Goal: Check status

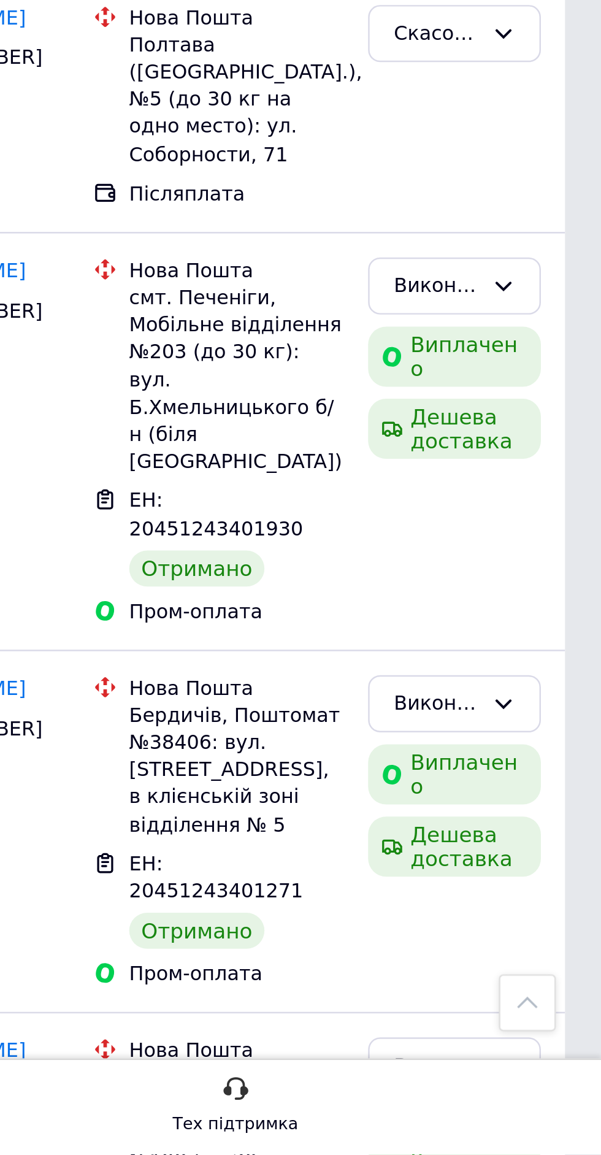
scroll to position [12002, 0]
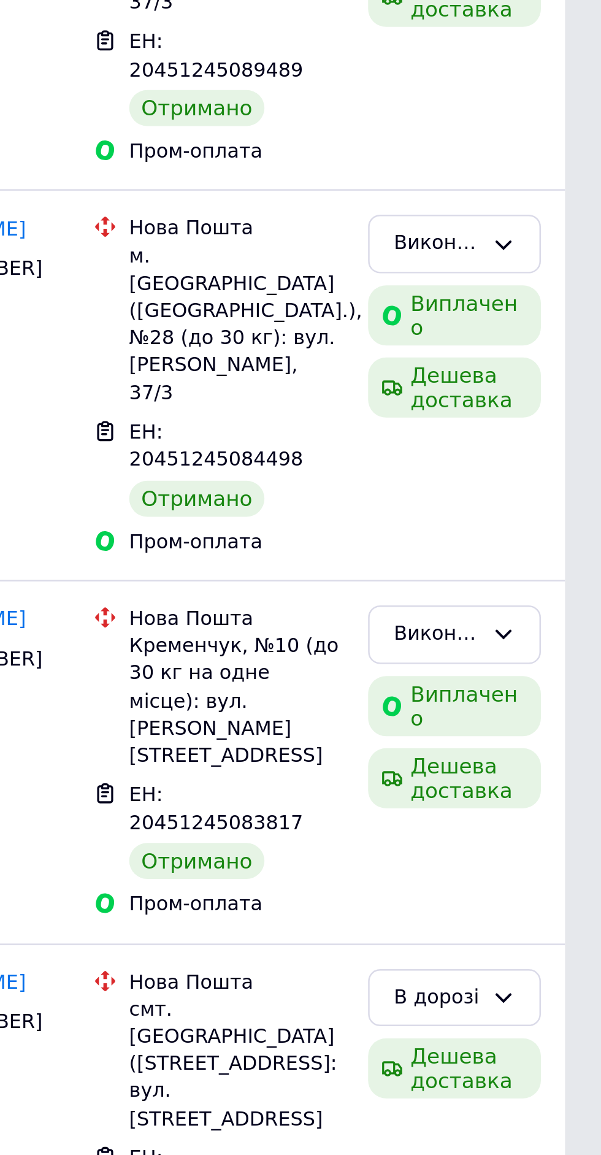
scroll to position [7968, 0]
click at [545, 444] on div "В дорозі" at bounding box center [533, 450] width 35 height 13
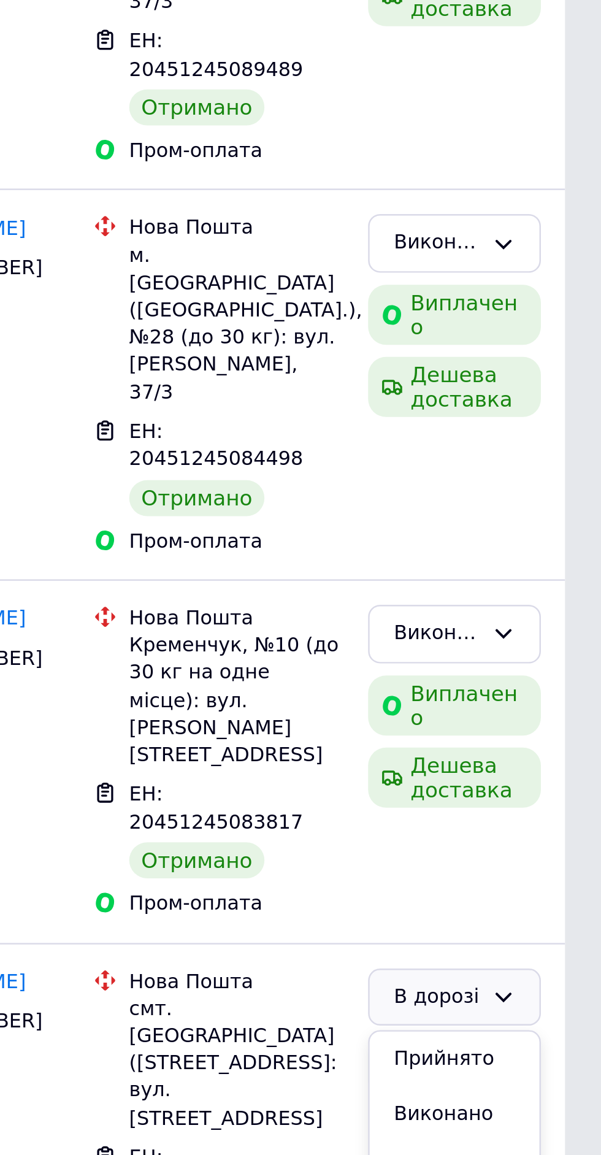
click at [549, 487] on li "Виконано" at bounding box center [540, 498] width 69 height 23
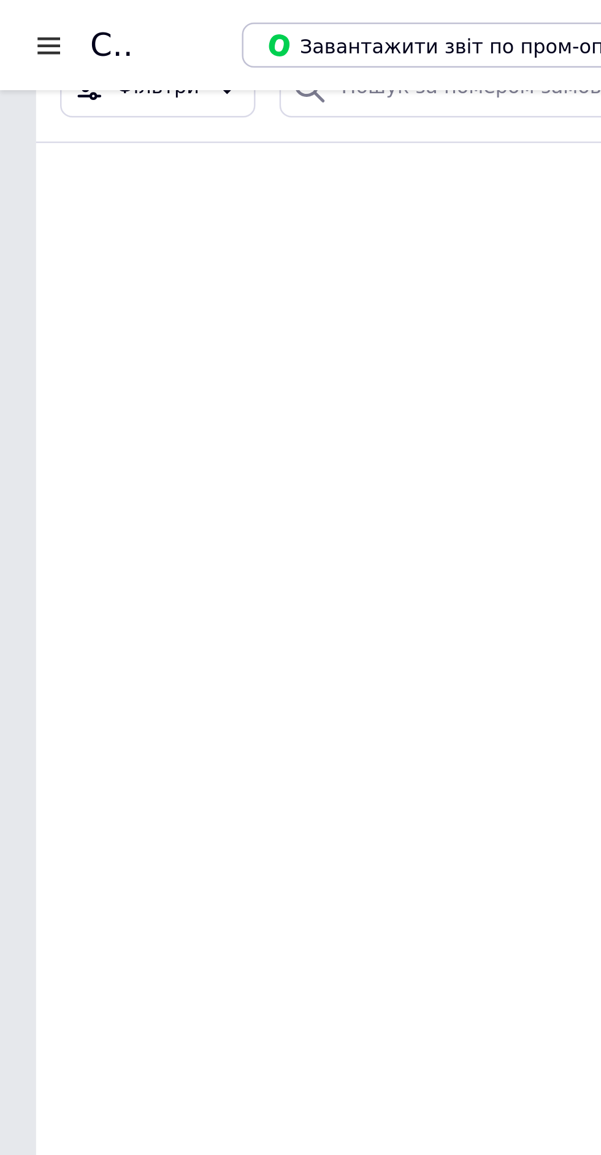
scroll to position [0, 0]
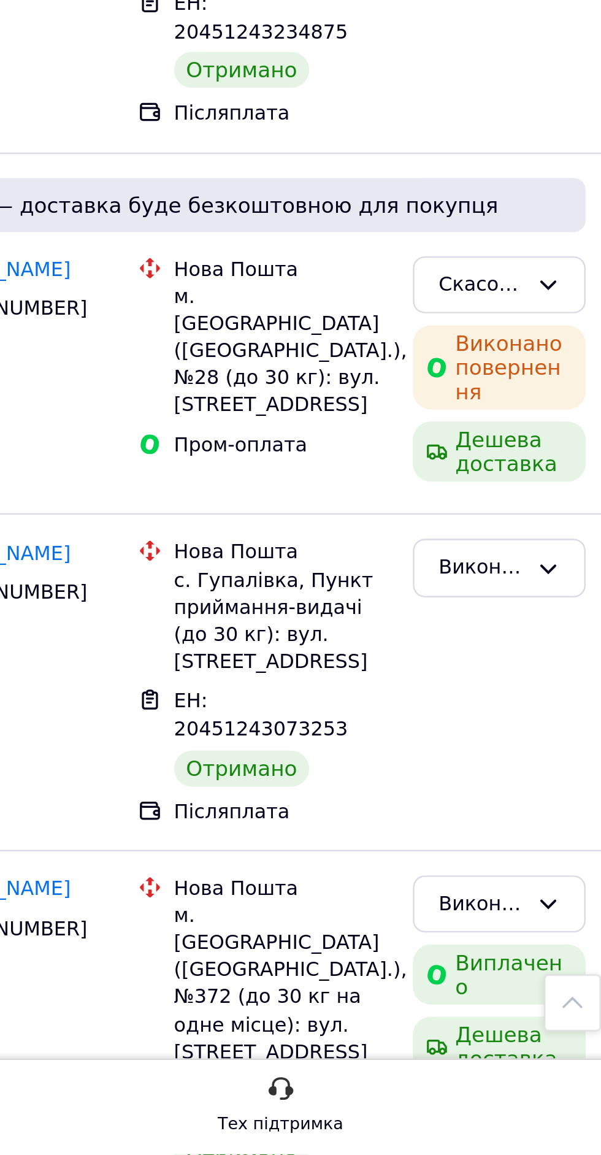
scroll to position [13556, 0]
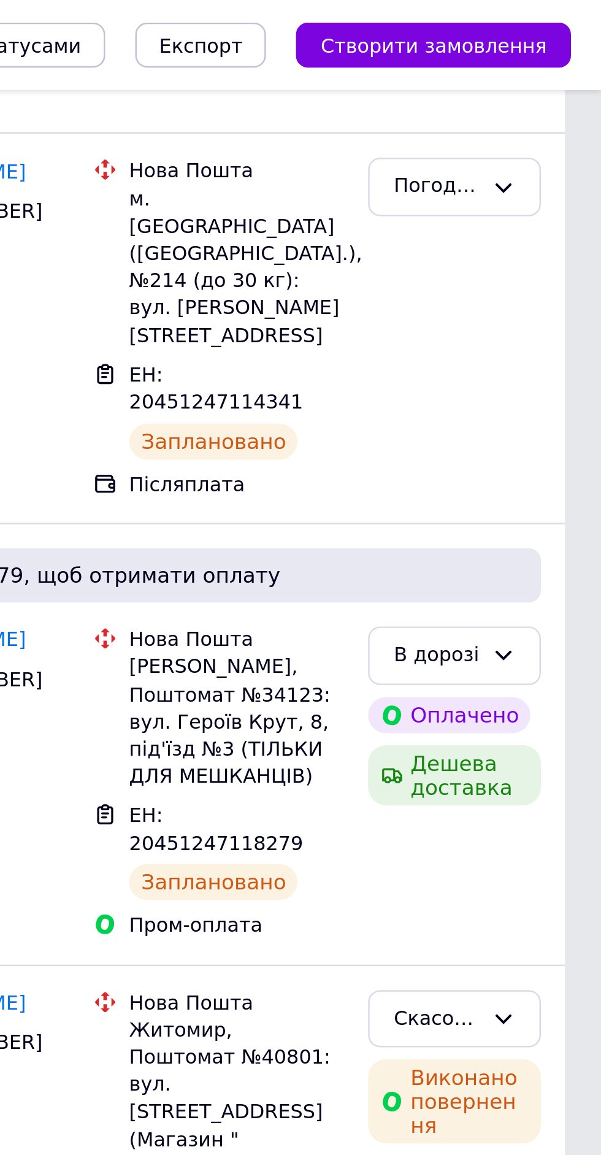
scroll to position [0, 0]
